Goal: Communication & Community: Ask a question

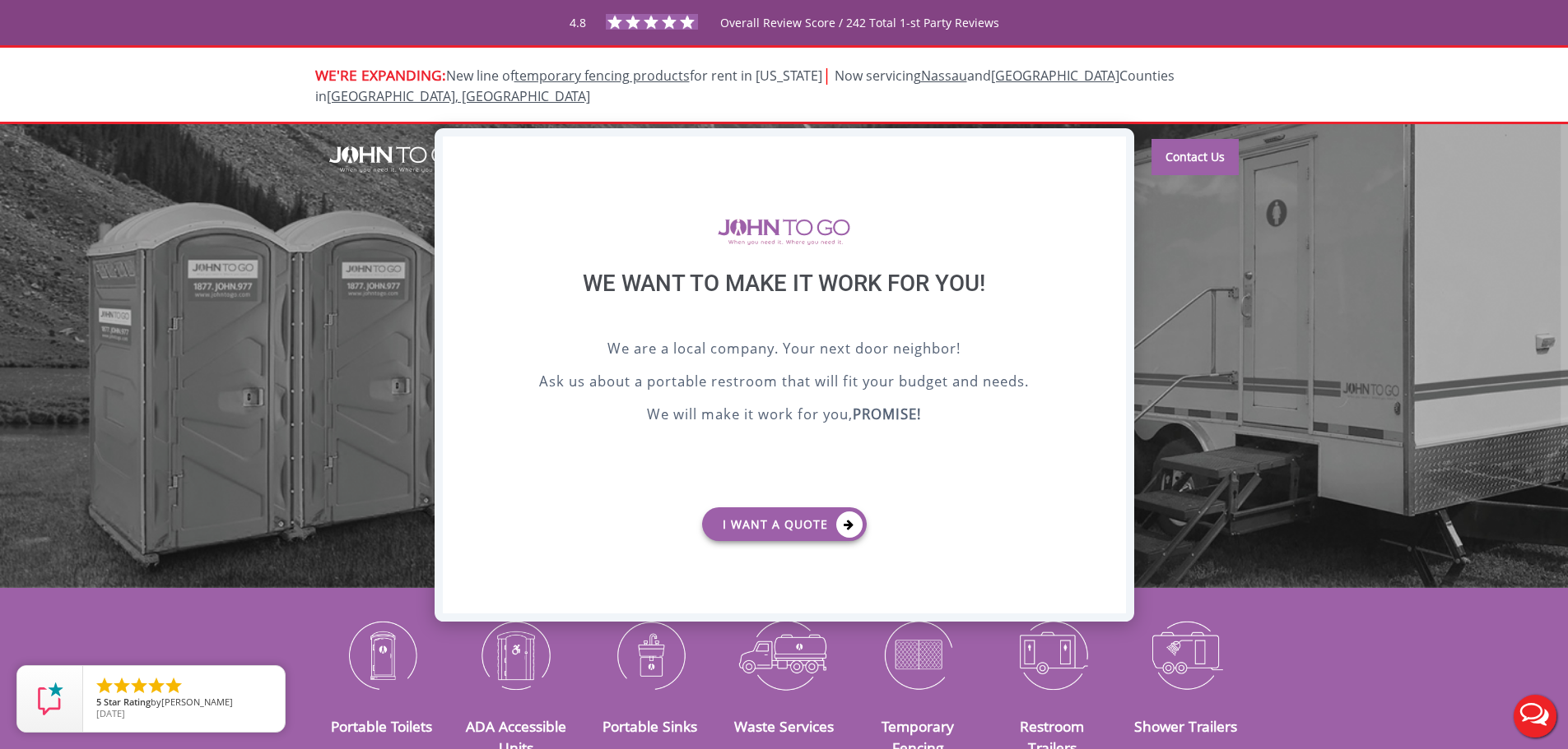
click at [1113, 152] on div "X" at bounding box center [1112, 151] width 26 height 28
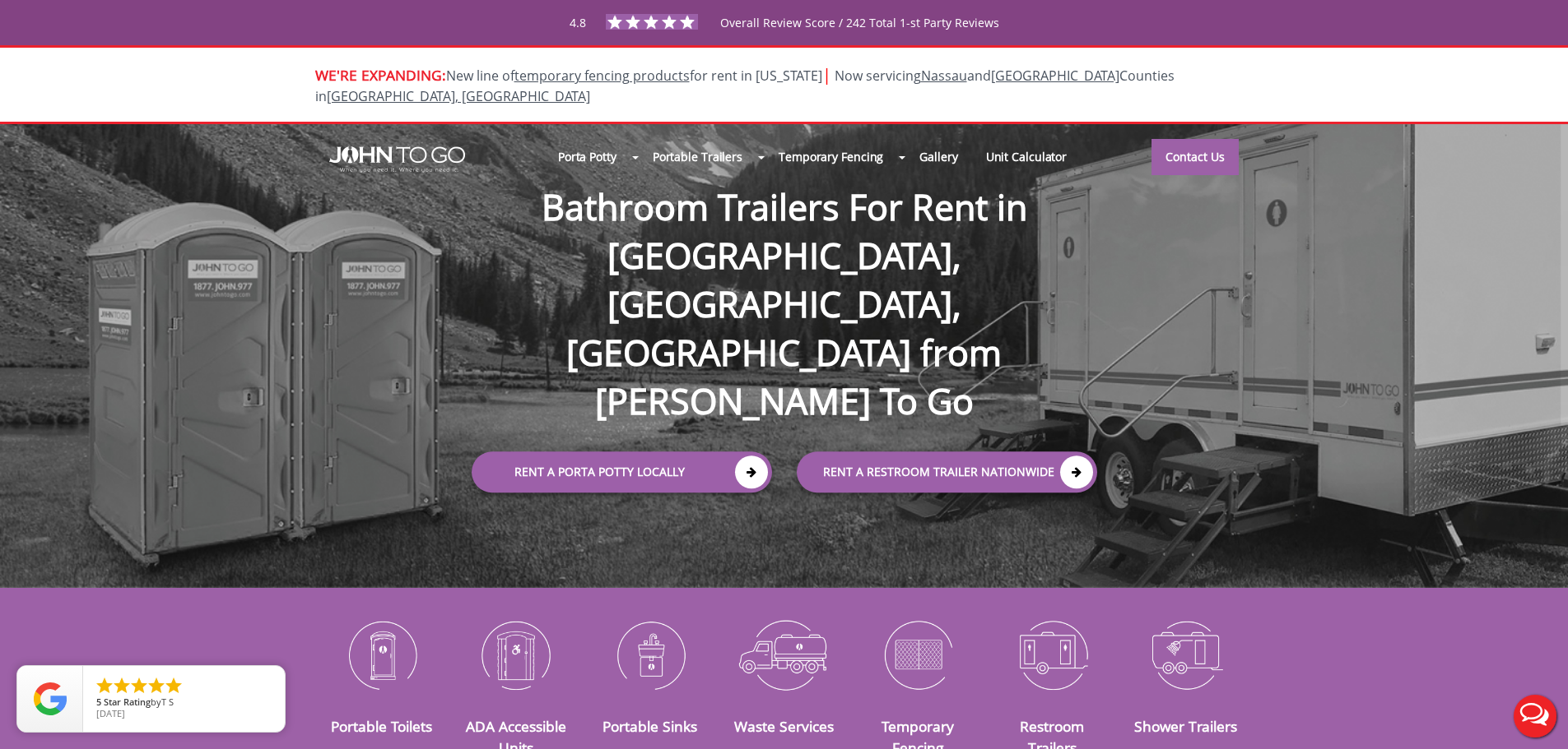
drag, startPoint x: 1537, startPoint y: 723, endPoint x: 300, endPoint y: 134, distance: 1370.1
click at [1537, 723] on button "Live Chat" at bounding box center [1534, 716] width 65 height 65
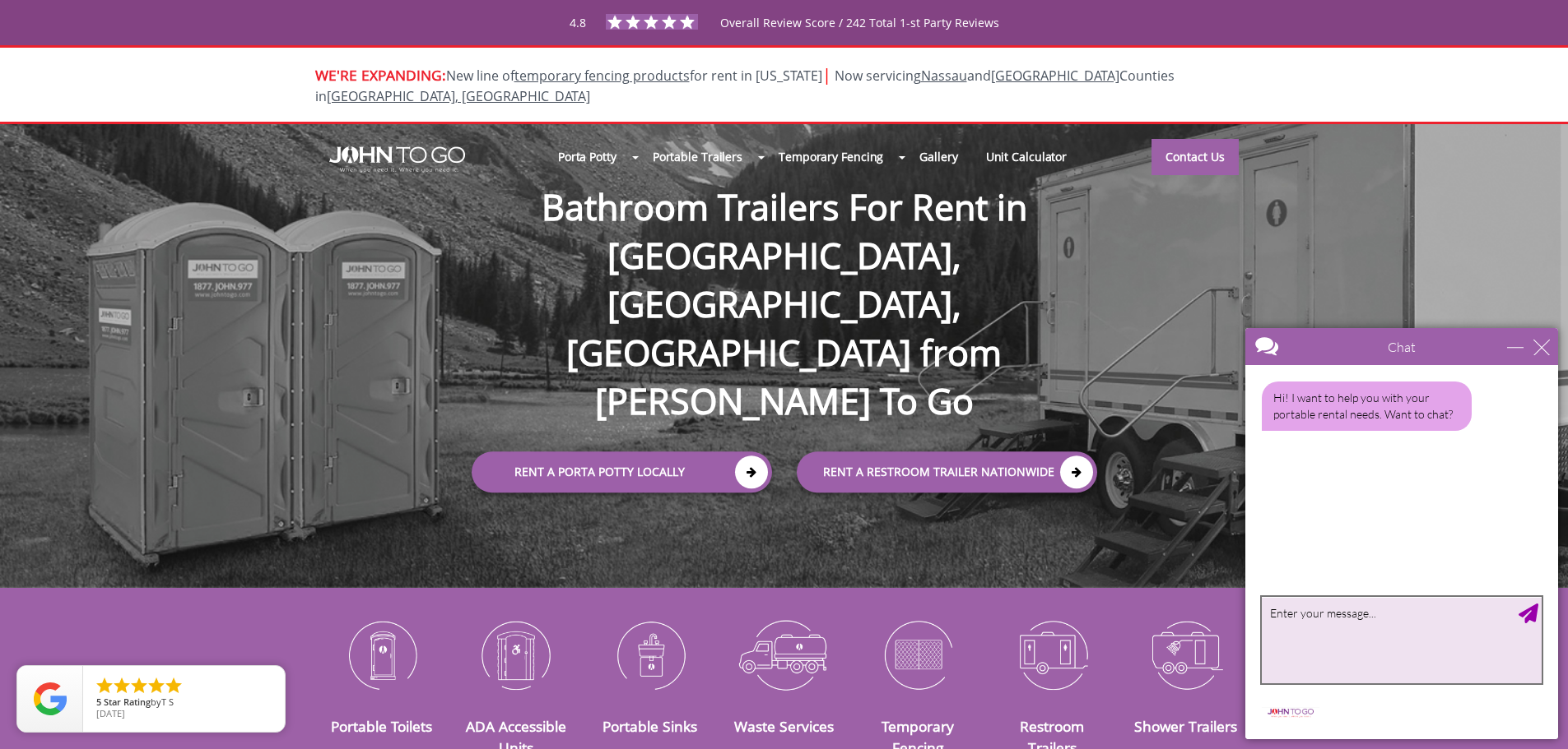
click at [1393, 640] on textarea "type your message" at bounding box center [1401, 640] width 279 height 86
type textarea "Hello!"
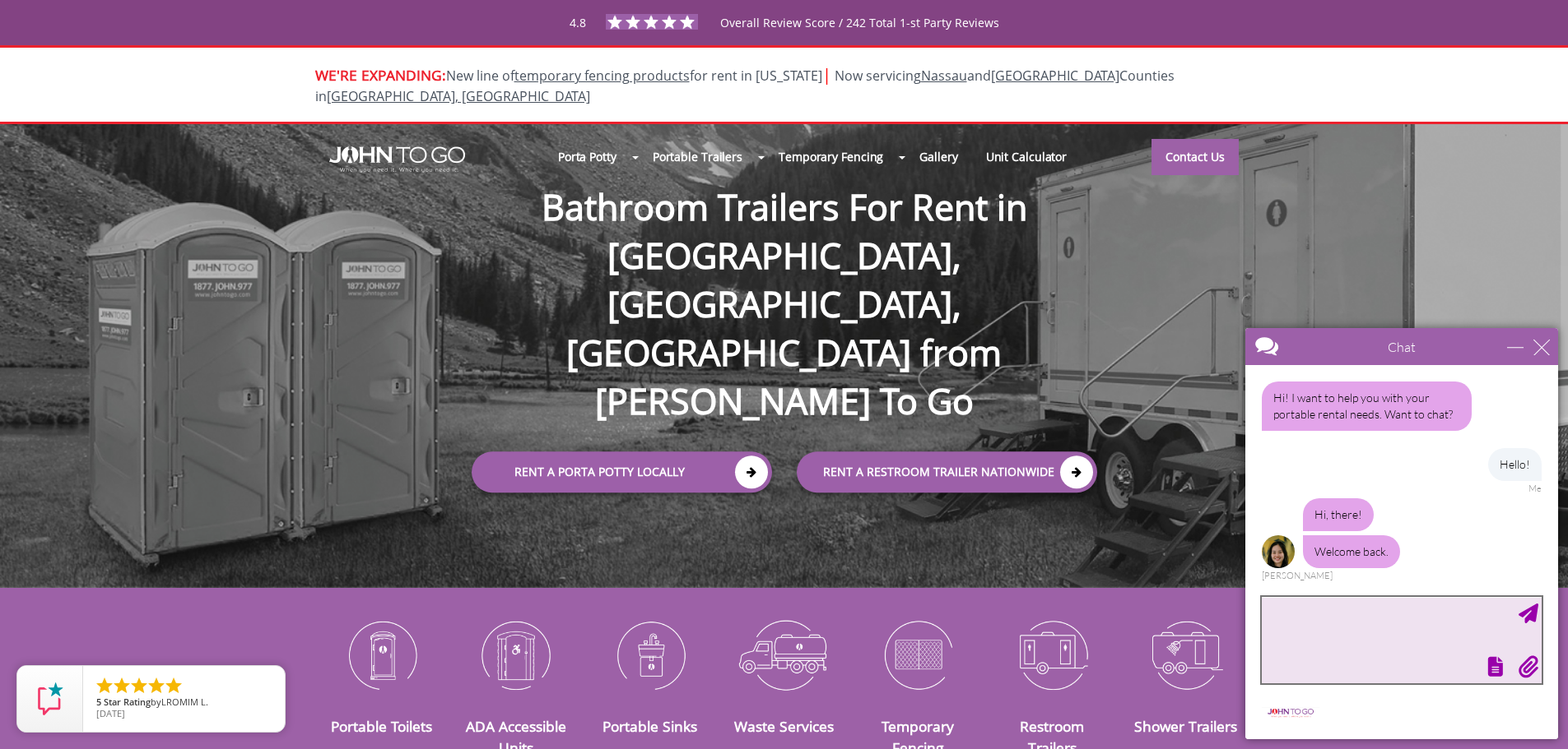
click at [1330, 621] on textarea "type your message" at bounding box center [1401, 640] width 279 height 86
type textarea "Thank you!"
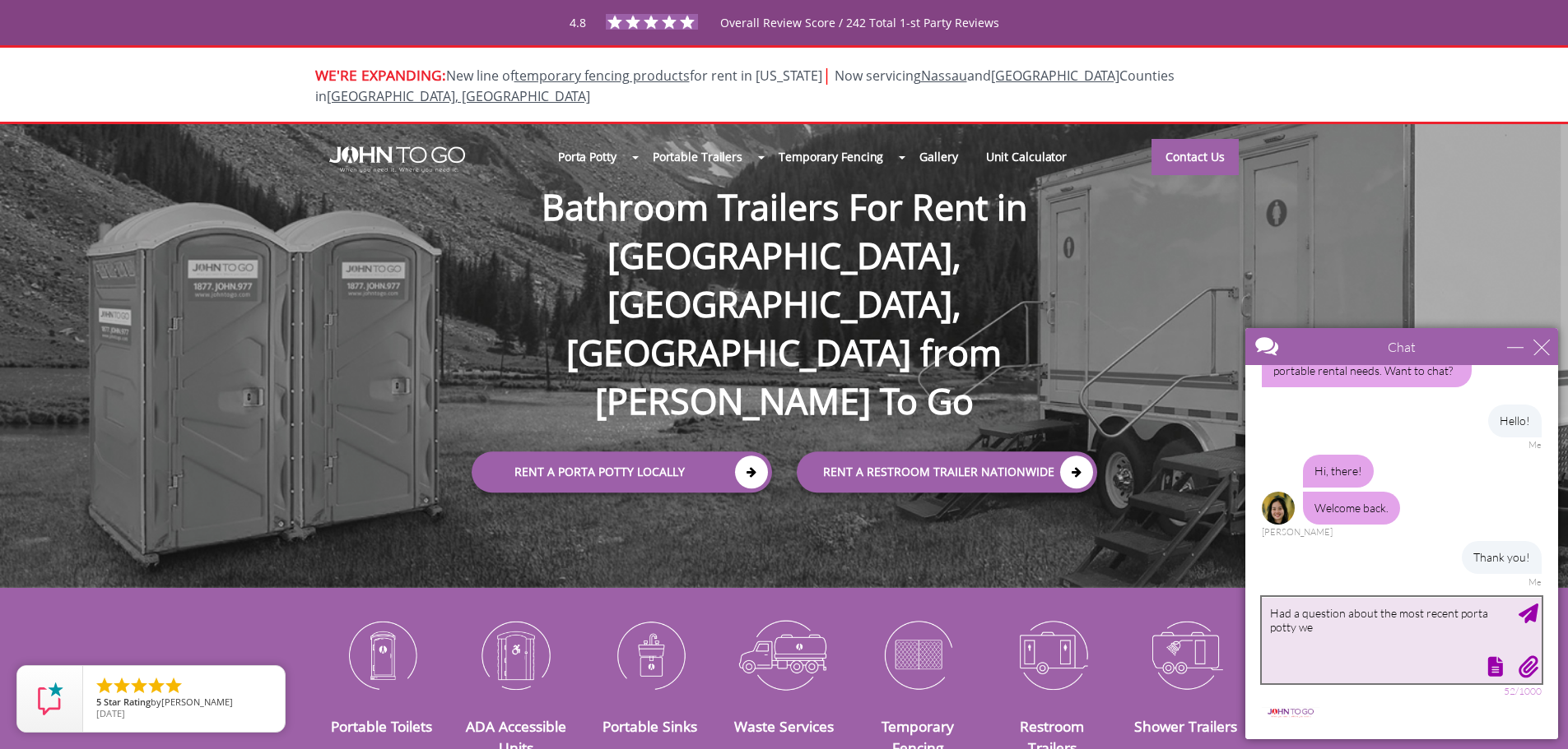
scroll to position [94, 0]
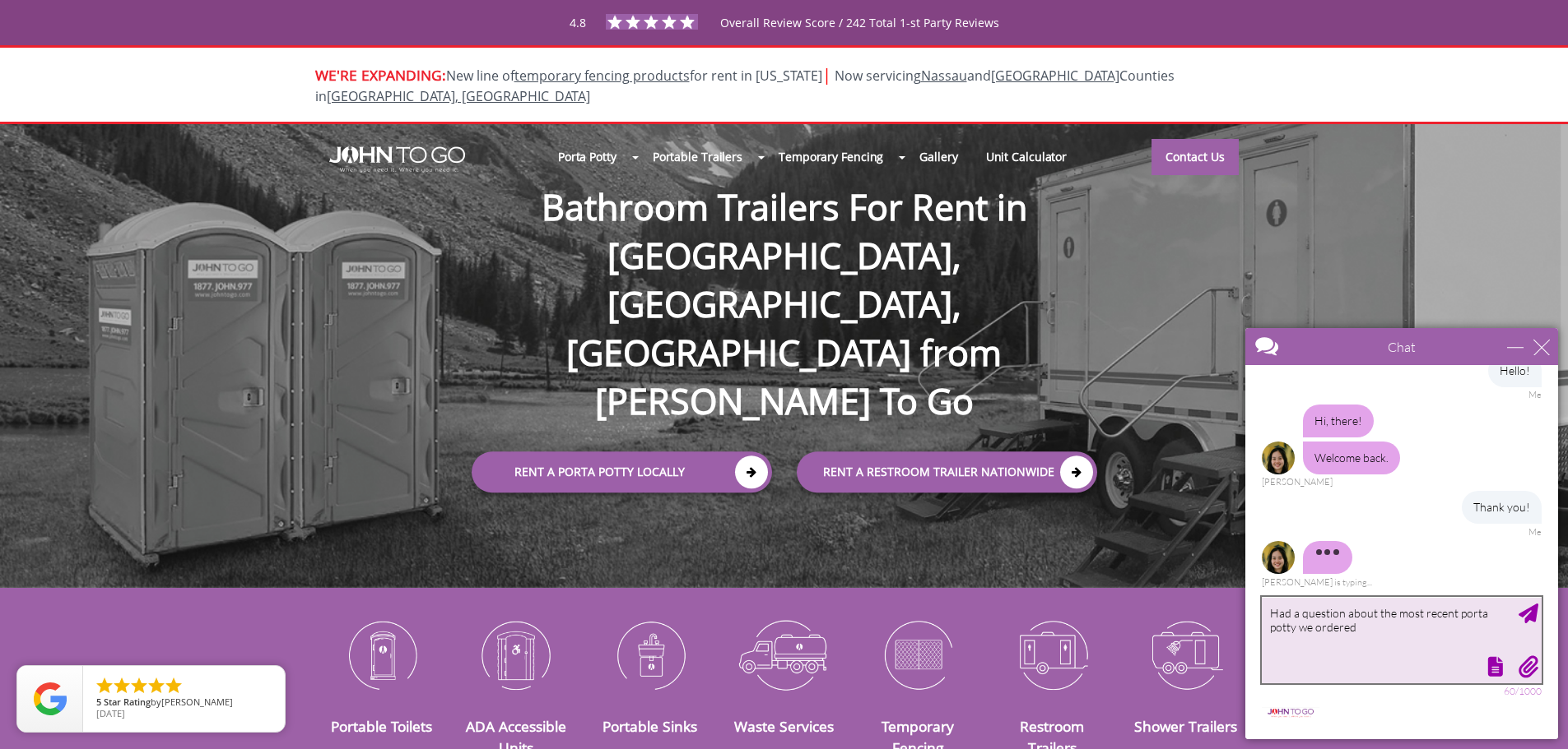
type textarea "Had a question about the most recent porta potty we ordered"
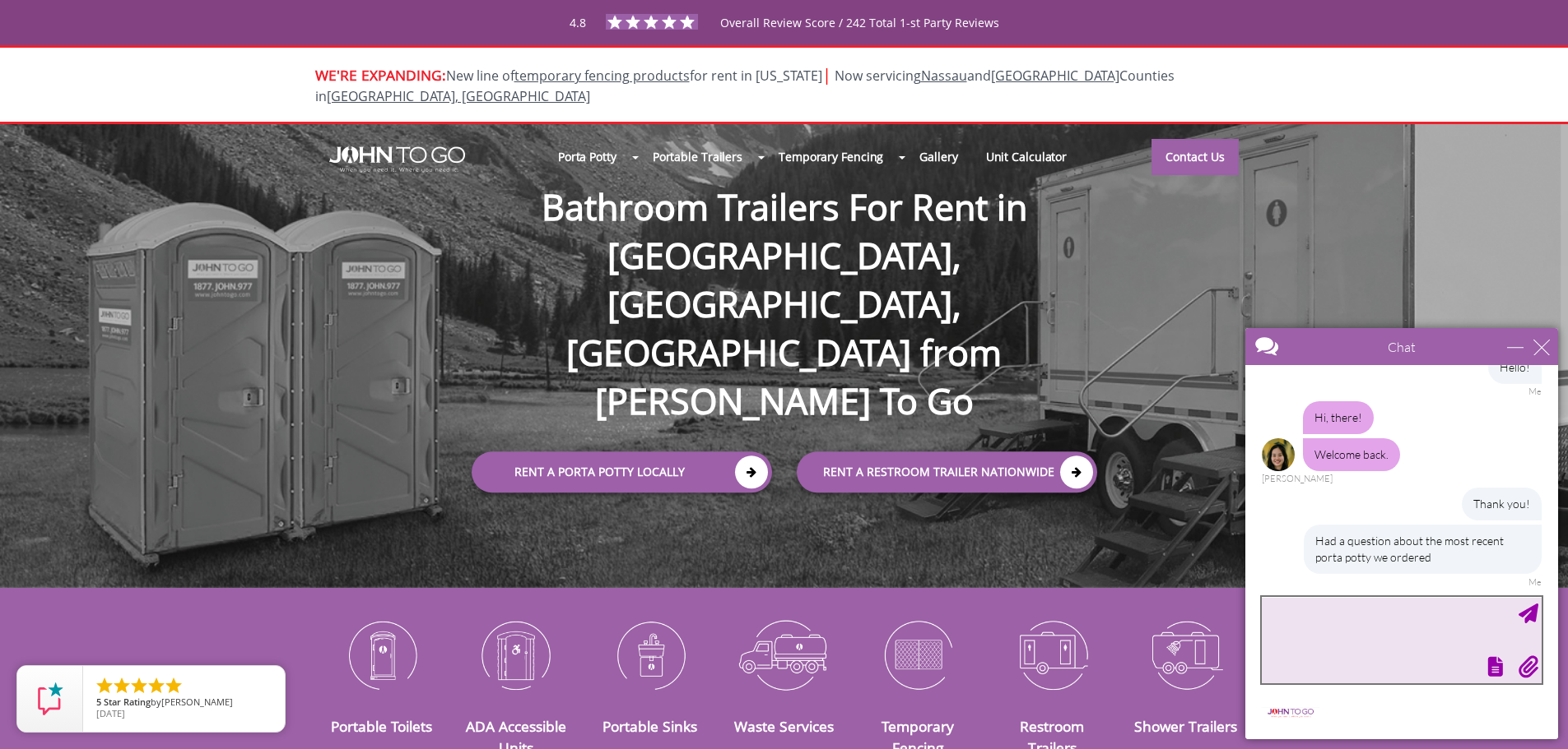
scroll to position [147, 0]
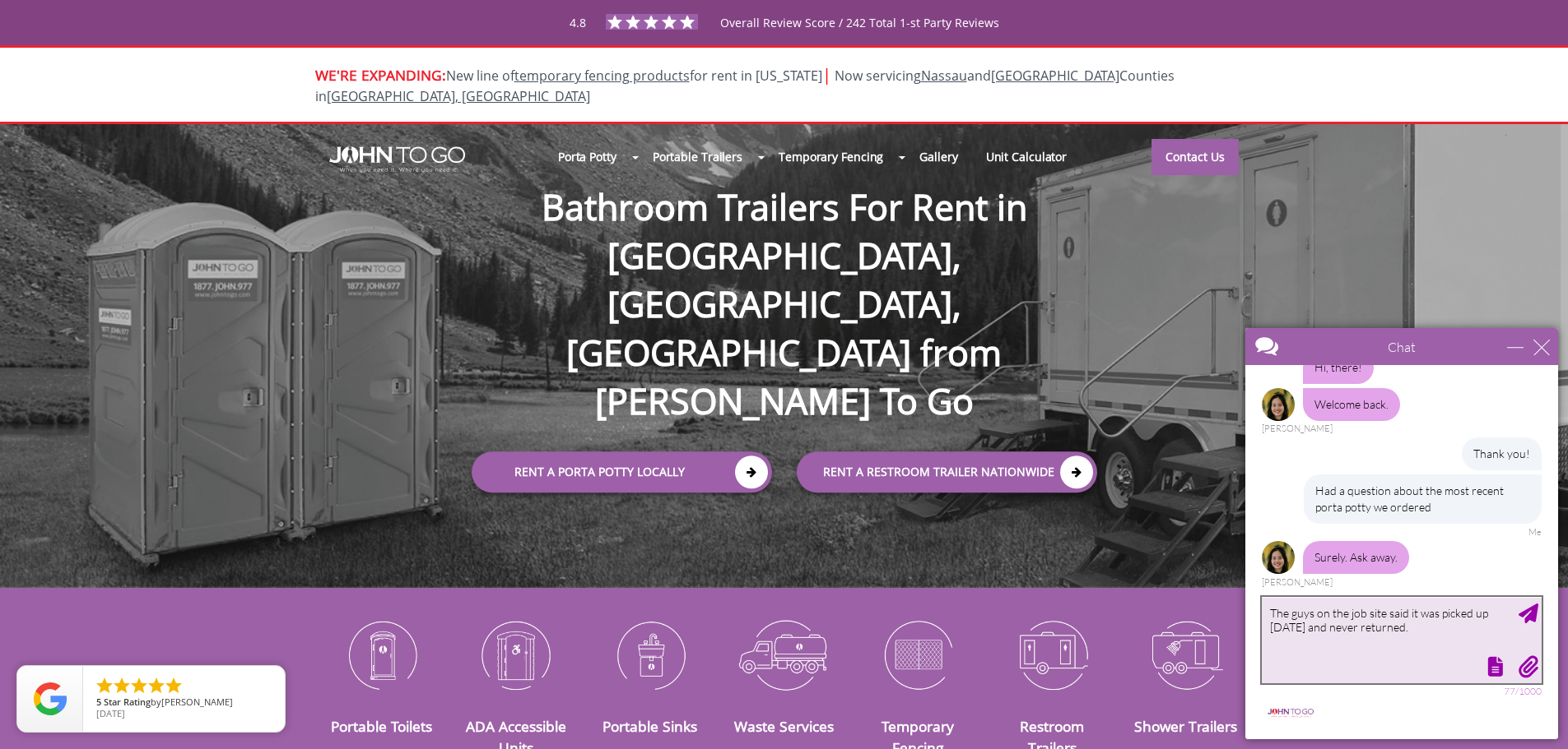
drag, startPoint x: 1426, startPoint y: 632, endPoint x: 1322, endPoint y: 634, distance: 104.0
click at [1322, 634] on textarea "The guys on the job site said it was picked up [DATE] and never returned." at bounding box center [1401, 640] width 279 height 86
type textarea "The guys on the job site said it was picked up [DATE] for some reason"
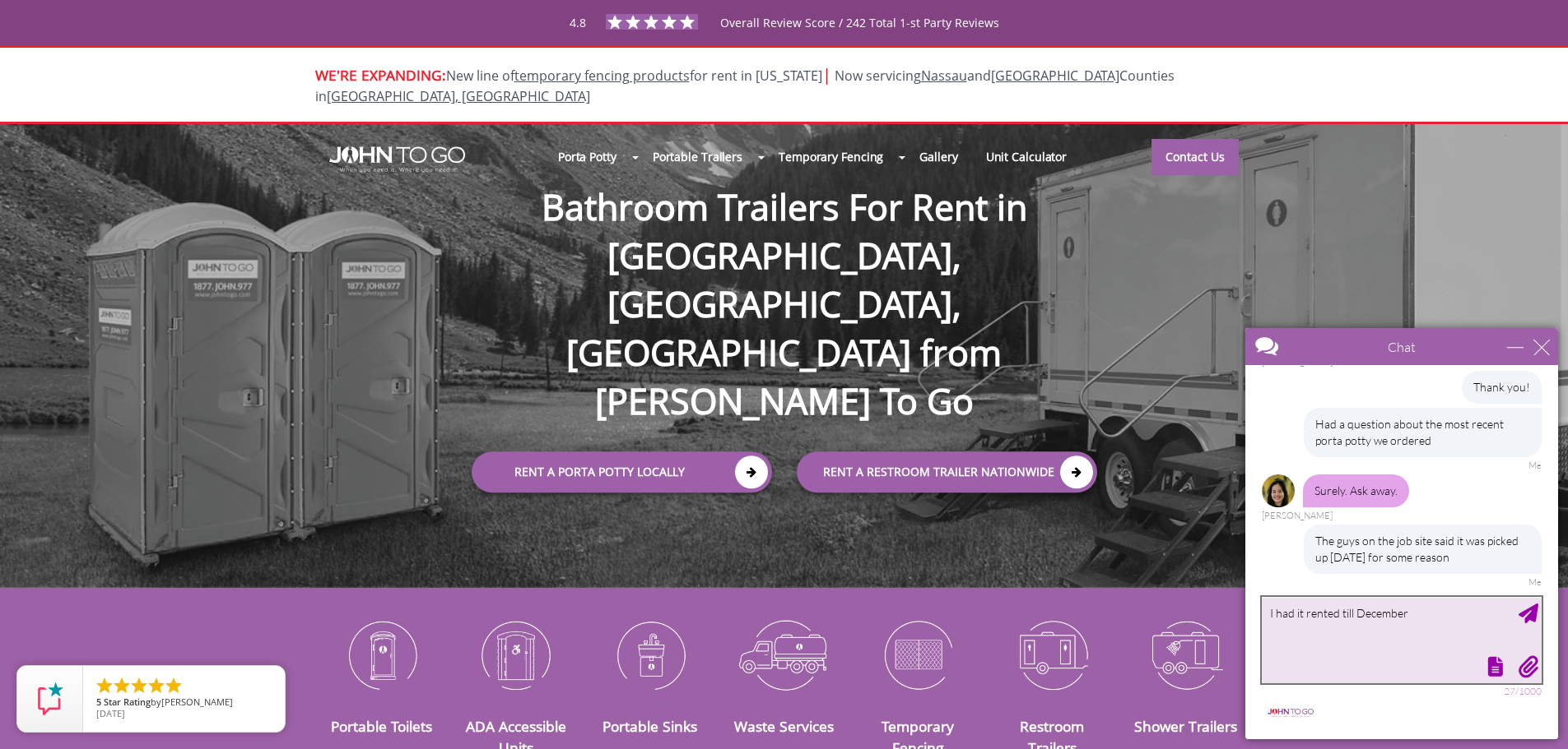
type textarea "I had it rented till December"
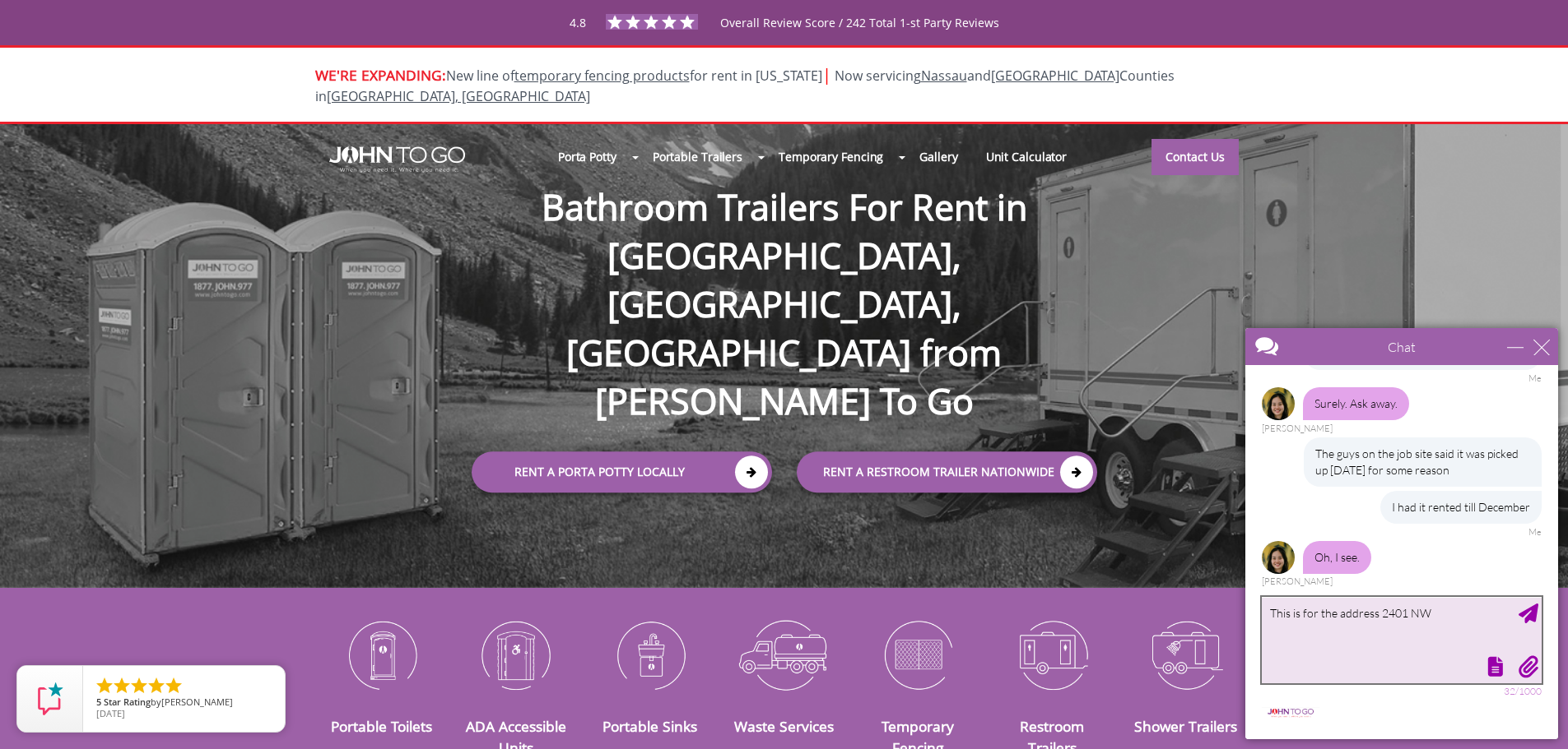
scroll to position [351, 0]
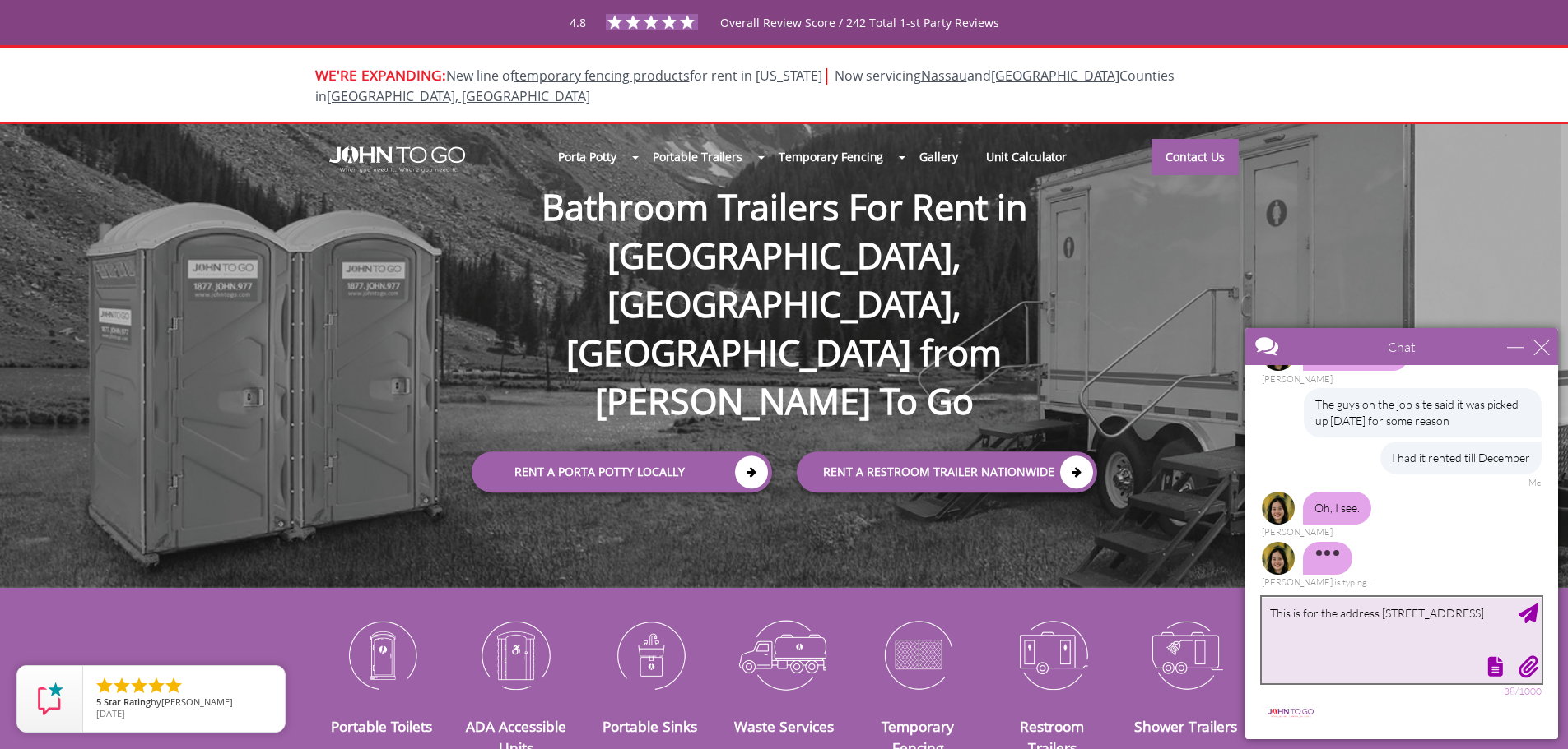
type textarea "This is for the address [STREET_ADDRESS]"
type textarea "The usually go and clean it so not sure why it was picked up"
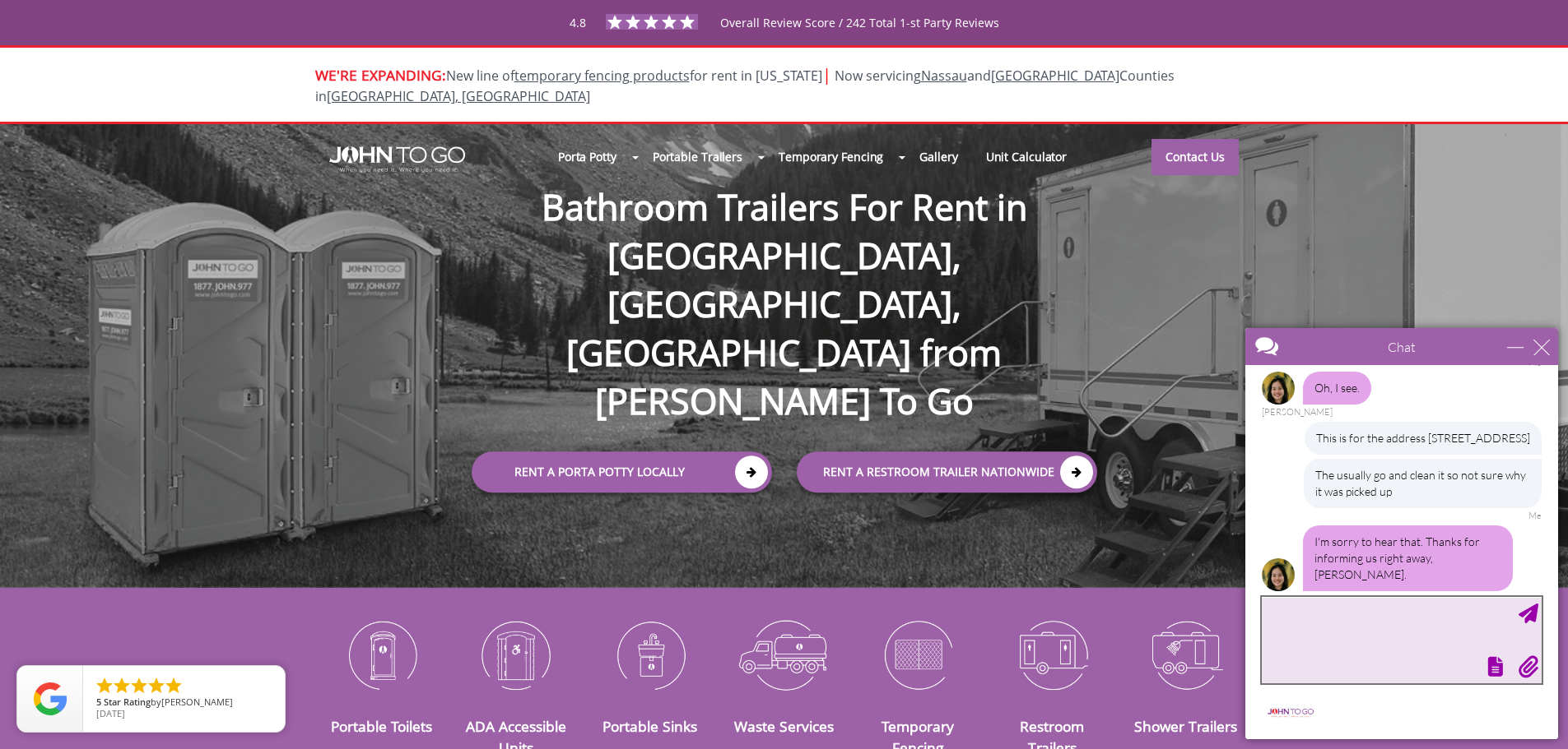
scroll to position [524, 0]
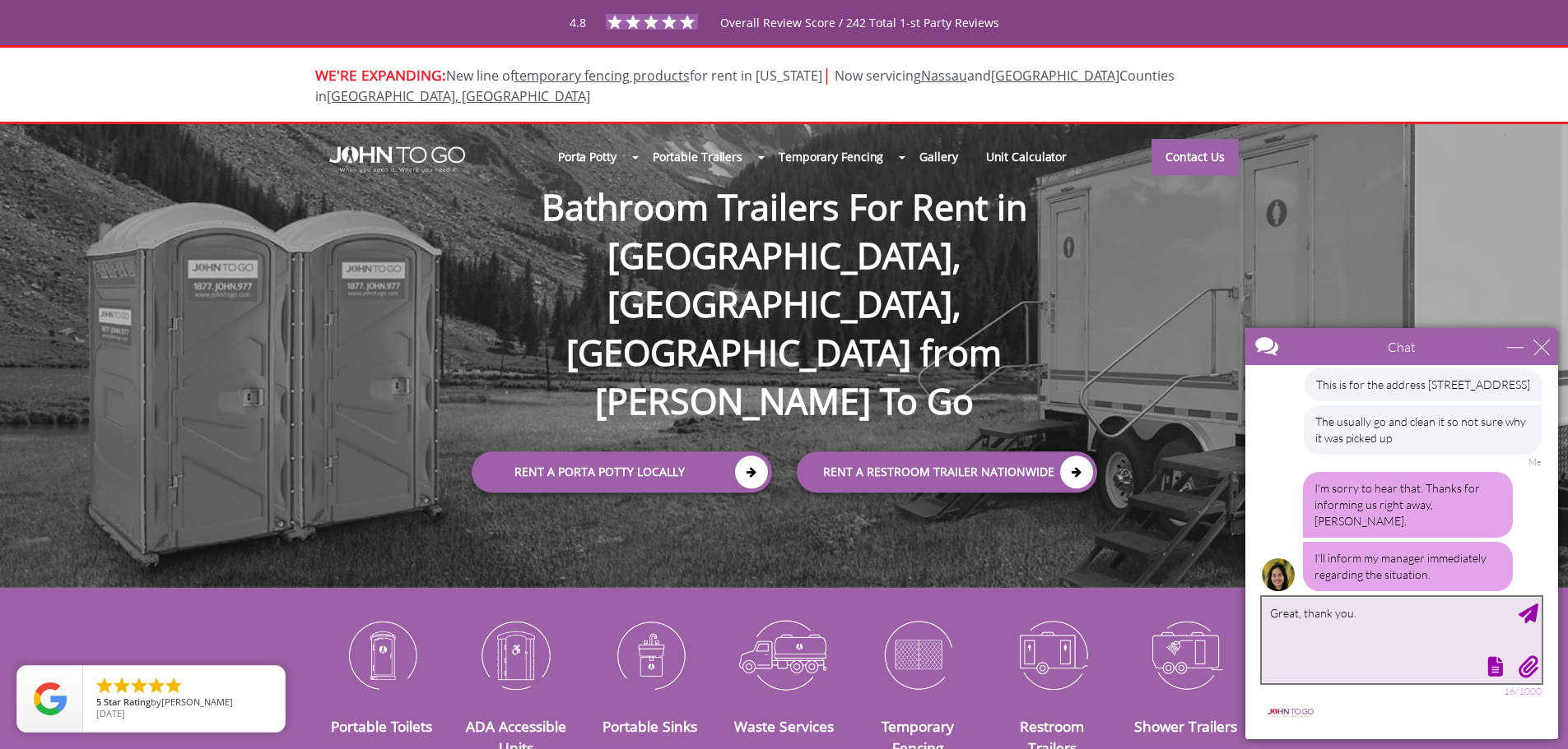
type textarea "Great, thank you."
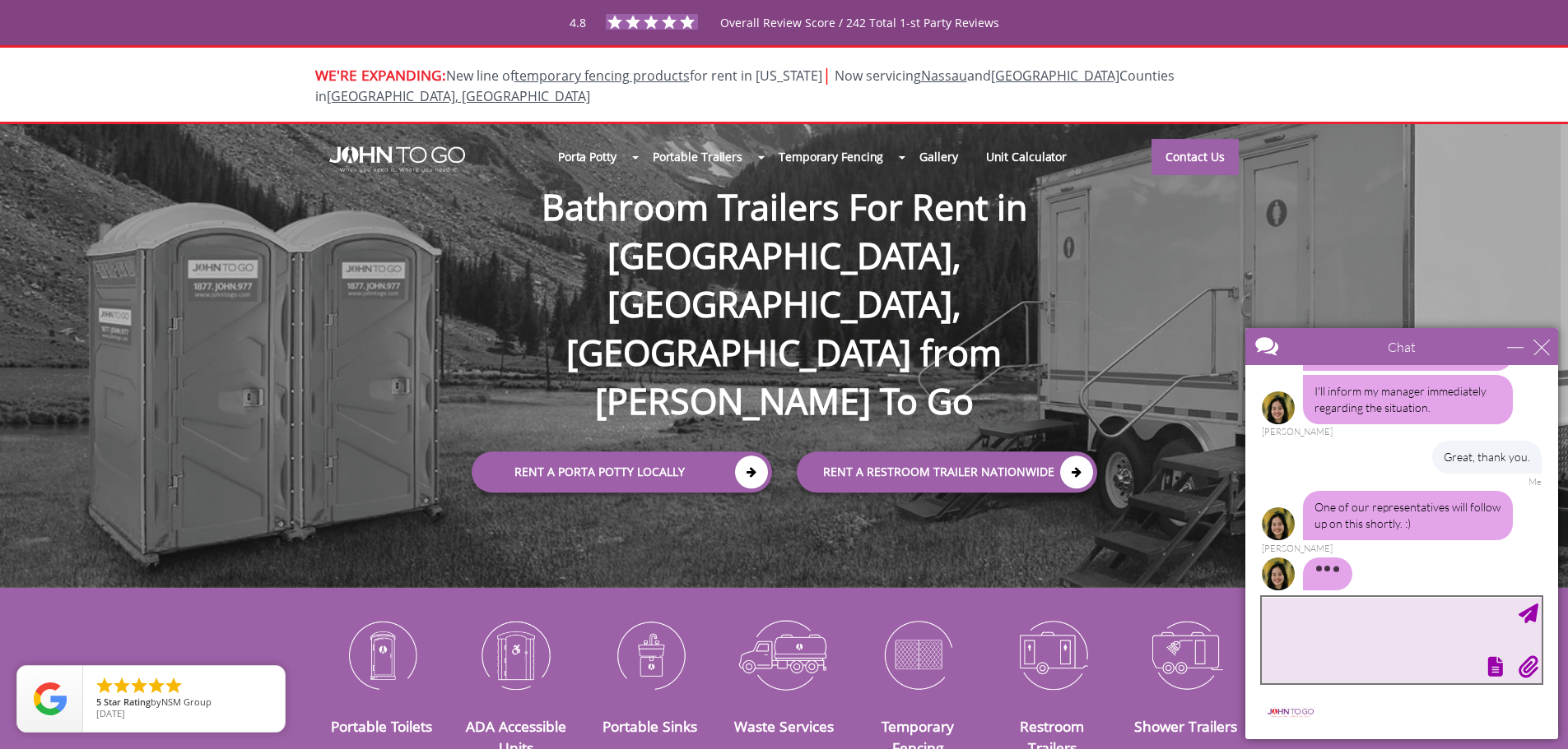
scroll to position [678, 0]
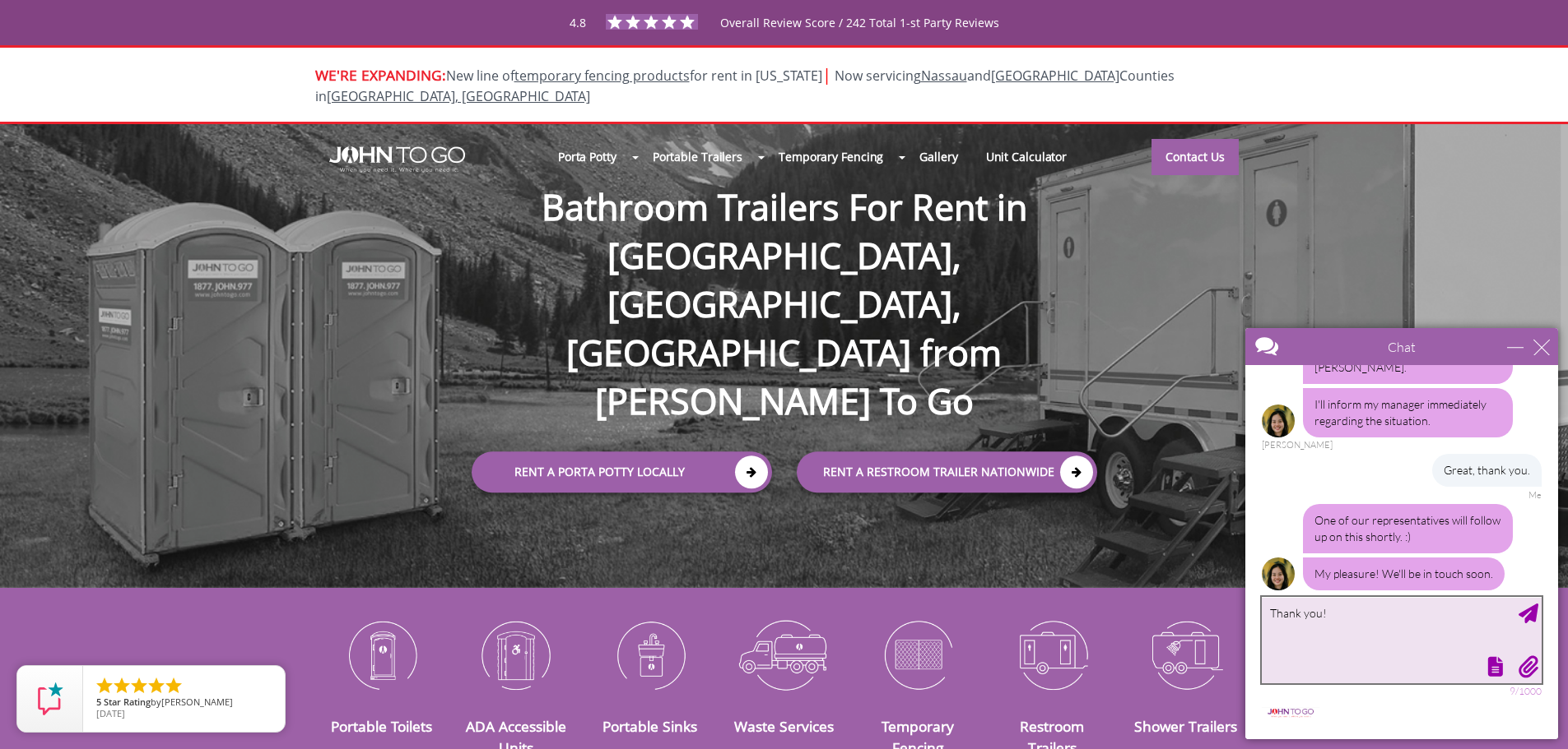
type textarea "Thank you!"
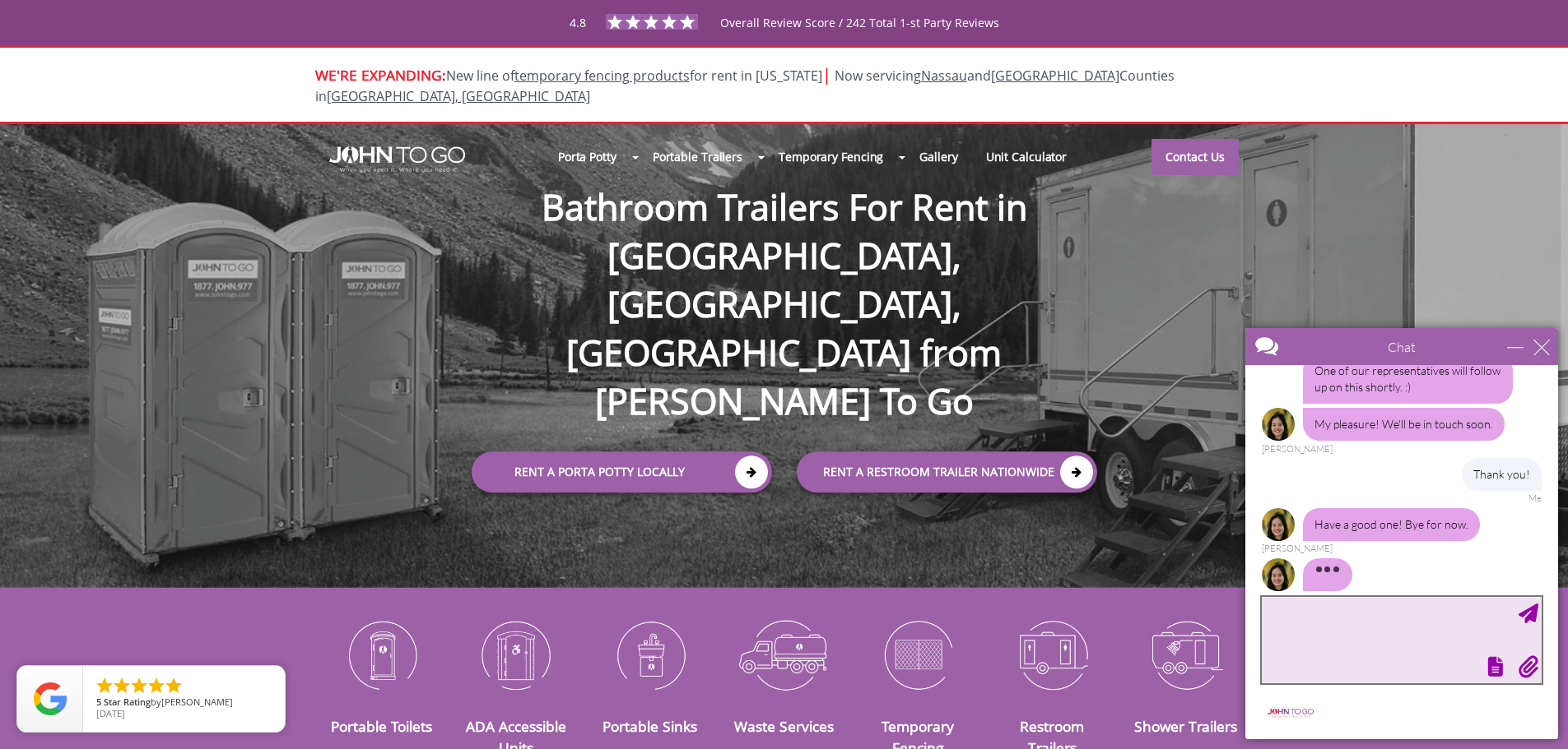
scroll to position [815, 0]
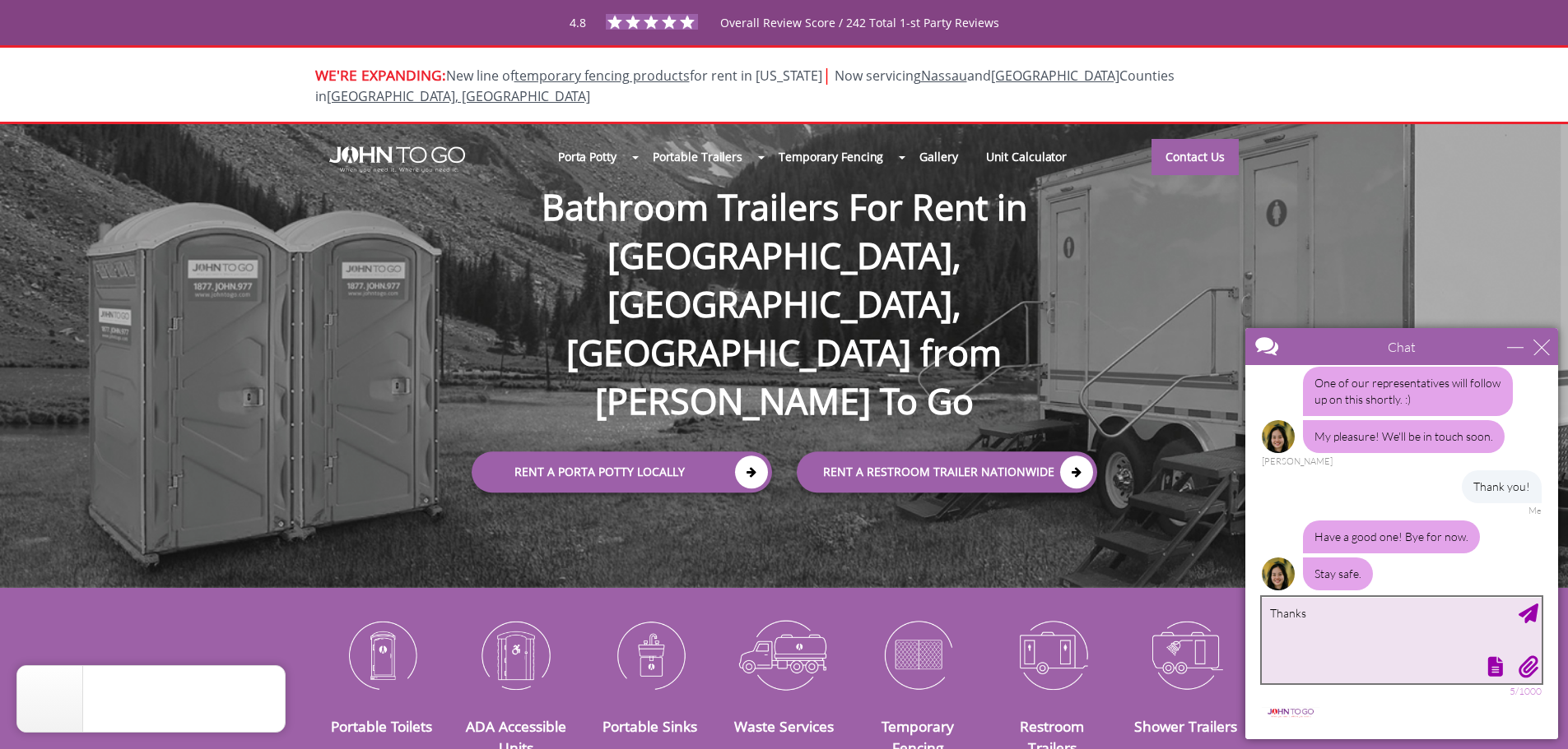
type textarea "Thanks"
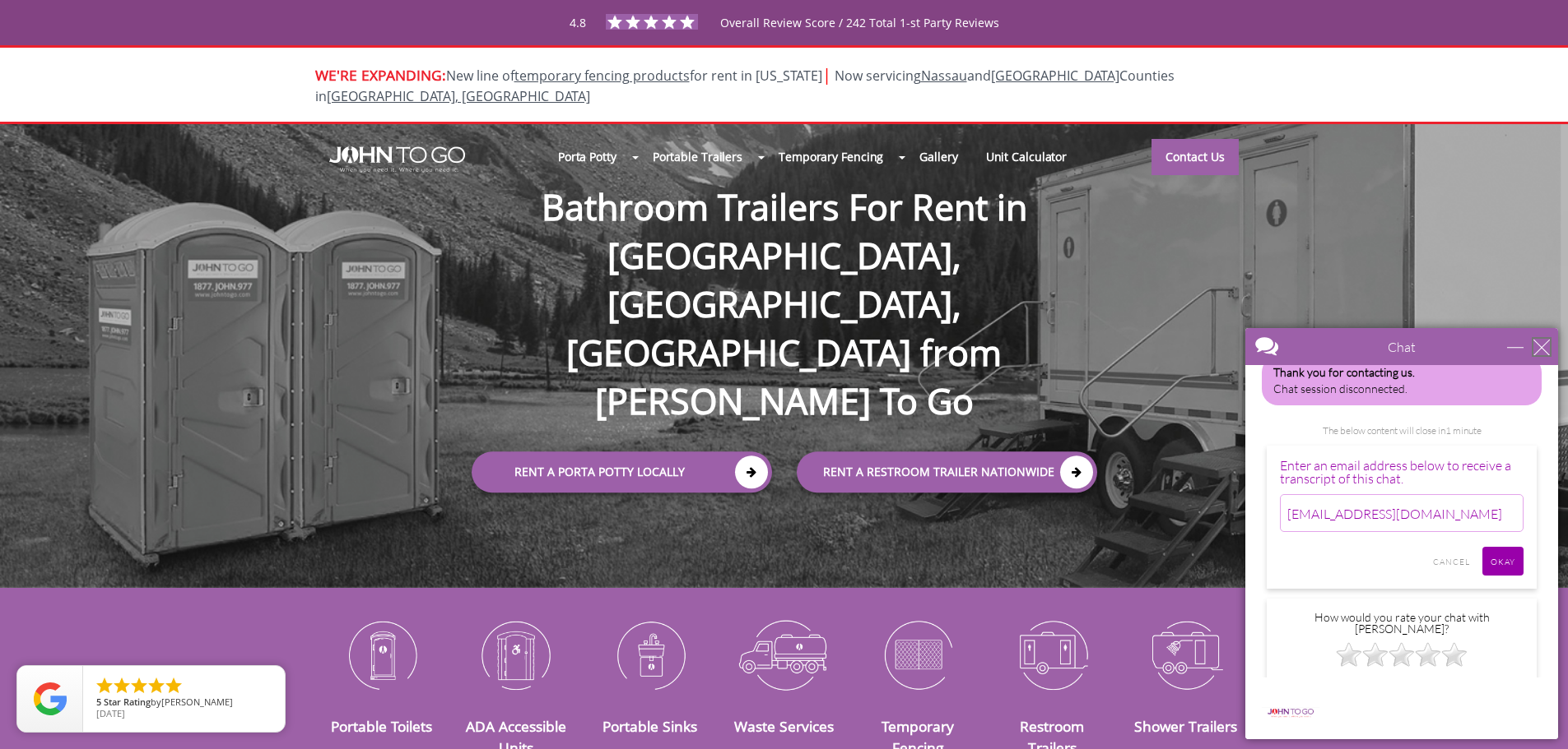
click at [1545, 348] on div "close" at bounding box center [1541, 347] width 16 height 16
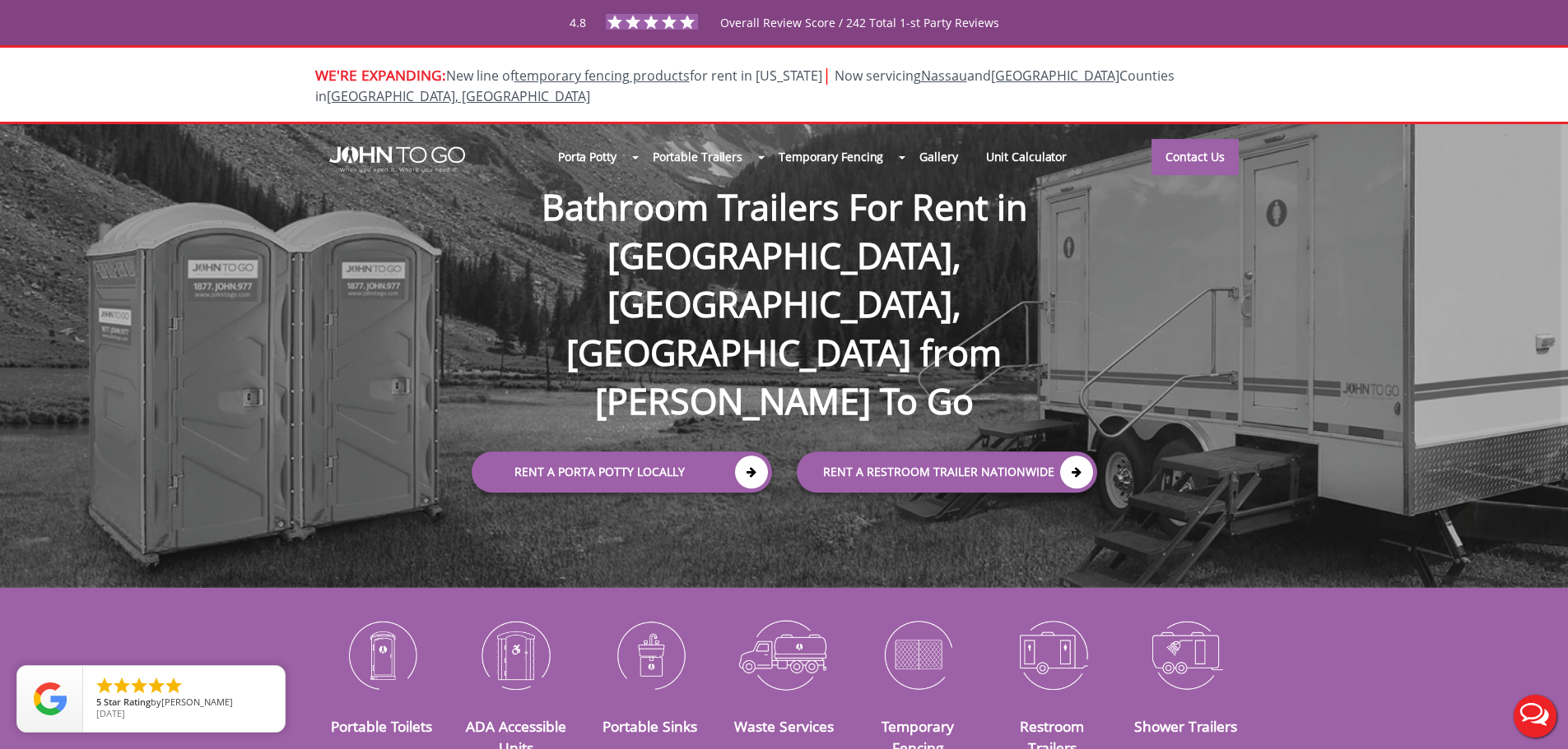
scroll to position [0, 0]
